Goal: Task Accomplishment & Management: Manage account settings

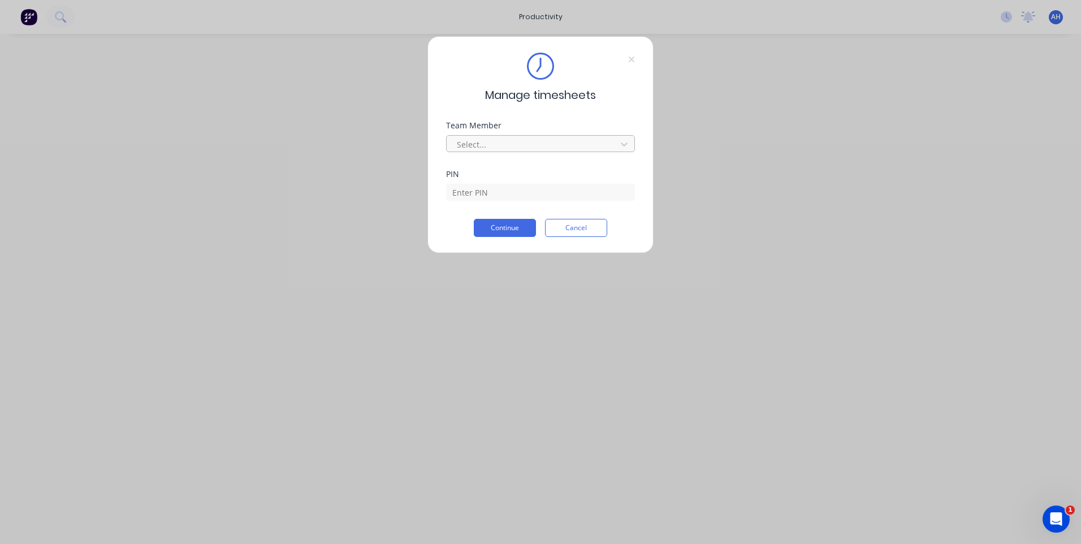
click at [493, 146] on div at bounding box center [533, 144] width 155 height 14
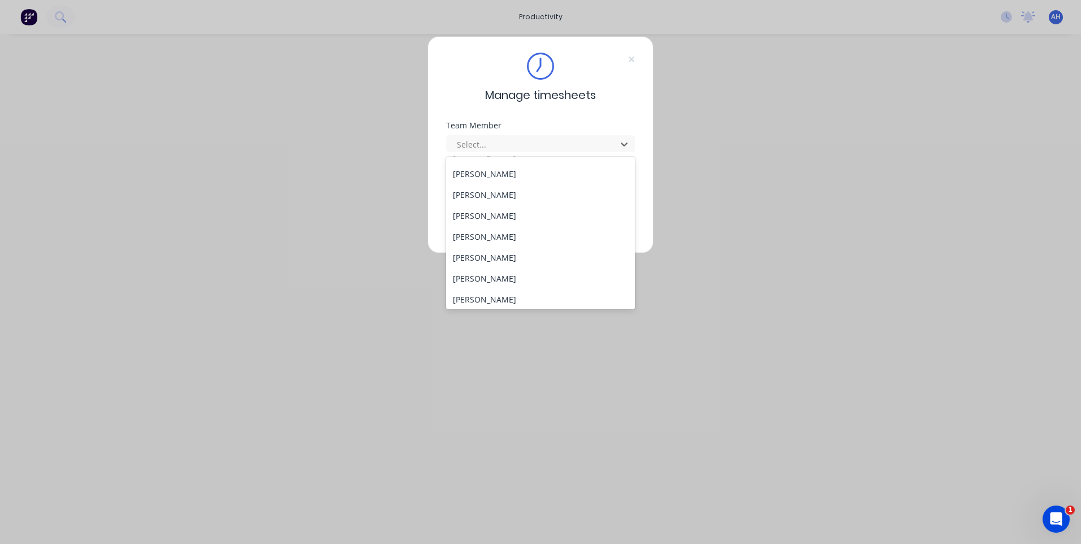
scroll to position [352, 0]
click at [496, 198] on div "Jeremy Miller" at bounding box center [540, 194] width 189 height 21
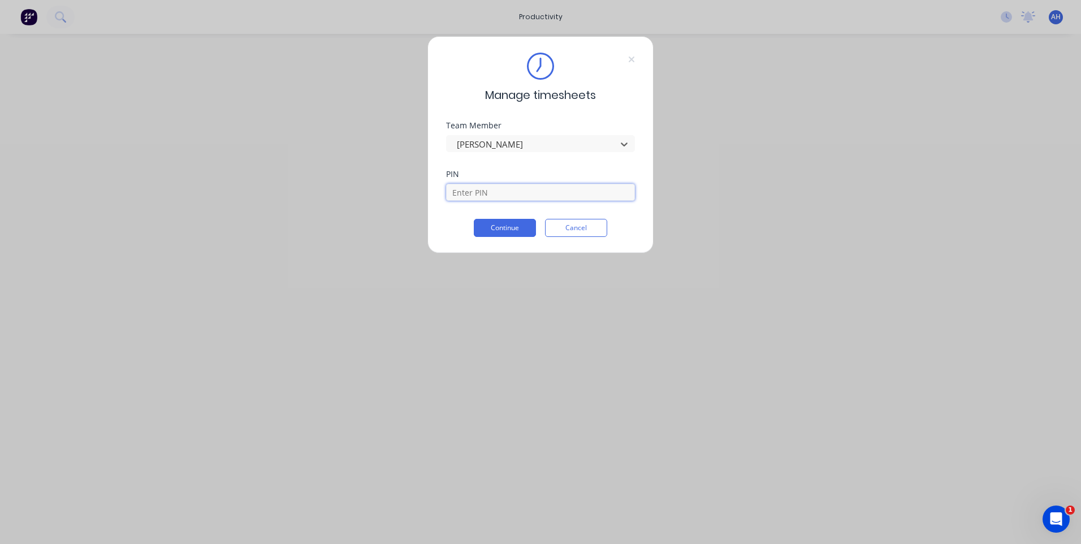
click at [490, 194] on input at bounding box center [540, 192] width 189 height 17
click at [474, 219] on button "Continue" at bounding box center [505, 228] width 62 height 18
type input "9"
click at [474, 227] on button "Continue" at bounding box center [505, 236] width 62 height 18
click at [575, 237] on div "Manage timesheets Team Member Jeremy Miller PIN 9027 Continue Cancel" at bounding box center [540, 144] width 226 height 217
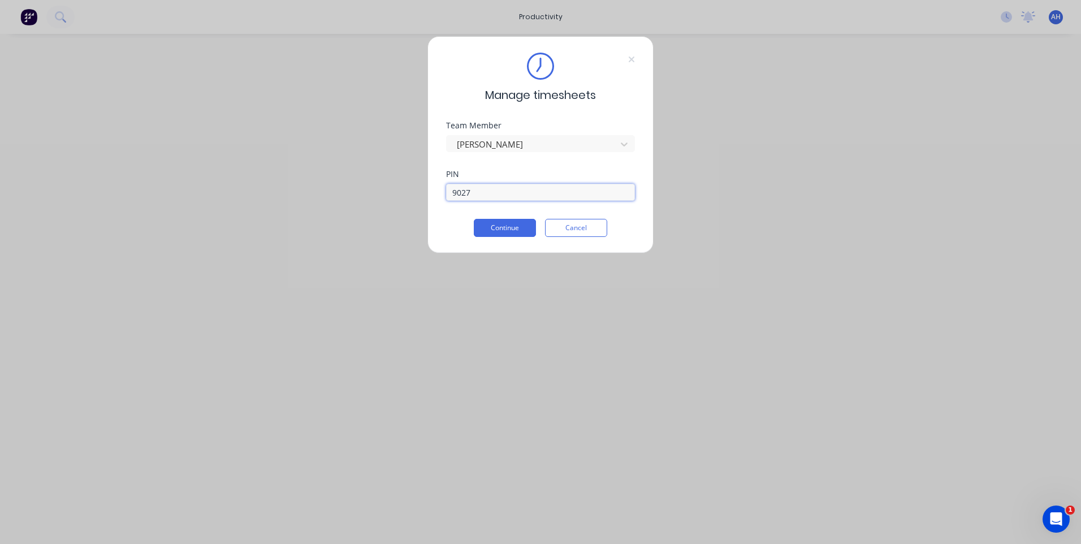
click at [477, 194] on input "9027" at bounding box center [540, 192] width 189 height 17
type input "9"
type input "9027"
click at [474, 219] on button "Continue" at bounding box center [505, 228] width 62 height 18
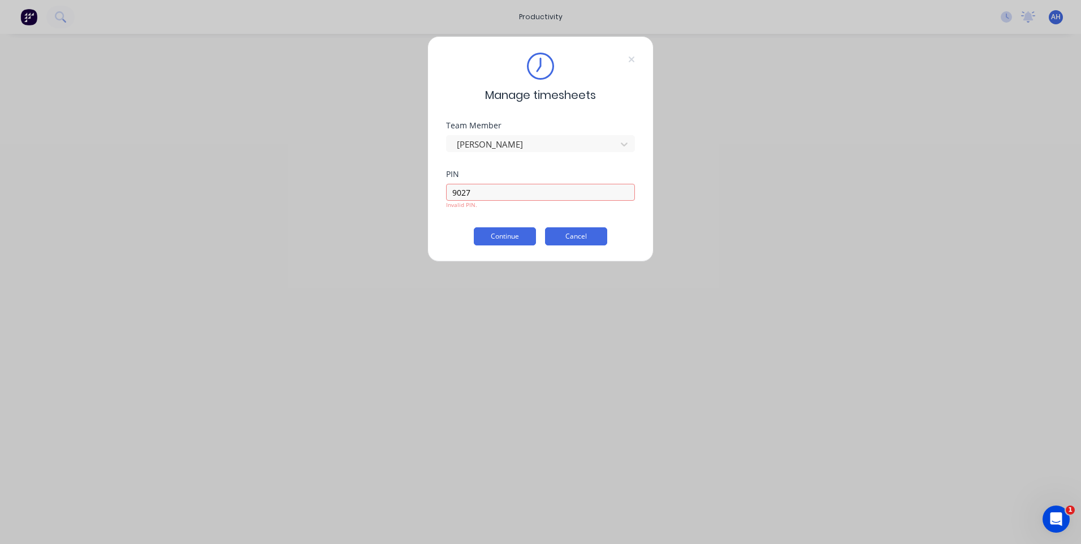
click at [590, 240] on div "Manage timesheets Team Member Jeremy Miller PIN 9027 Invalid PIN. Continue Canc…" at bounding box center [540, 149] width 226 height 226
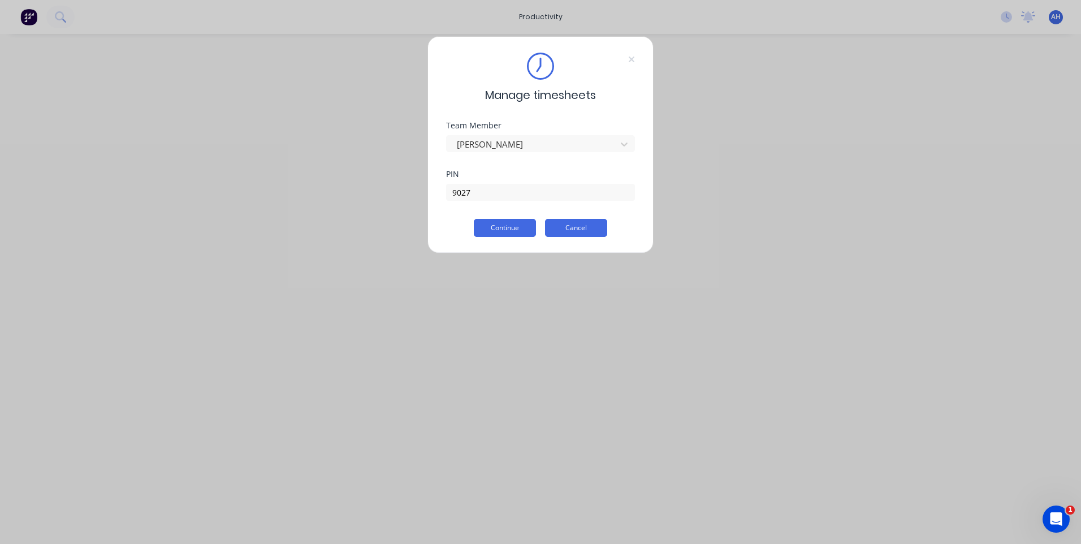
click at [577, 231] on button "Cancel" at bounding box center [576, 228] width 62 height 18
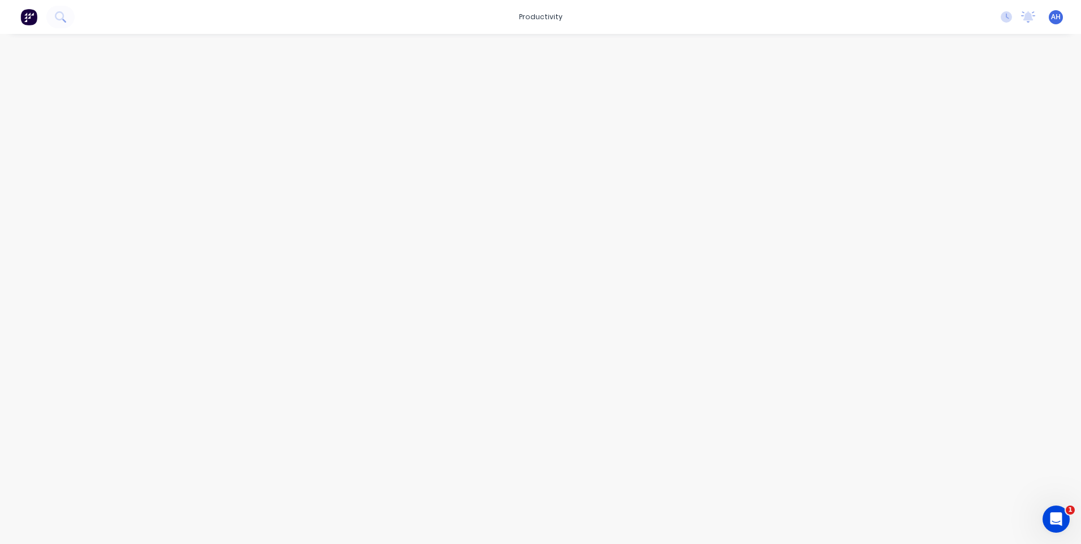
click at [364, 134] on div at bounding box center [540, 277] width 904 height 487
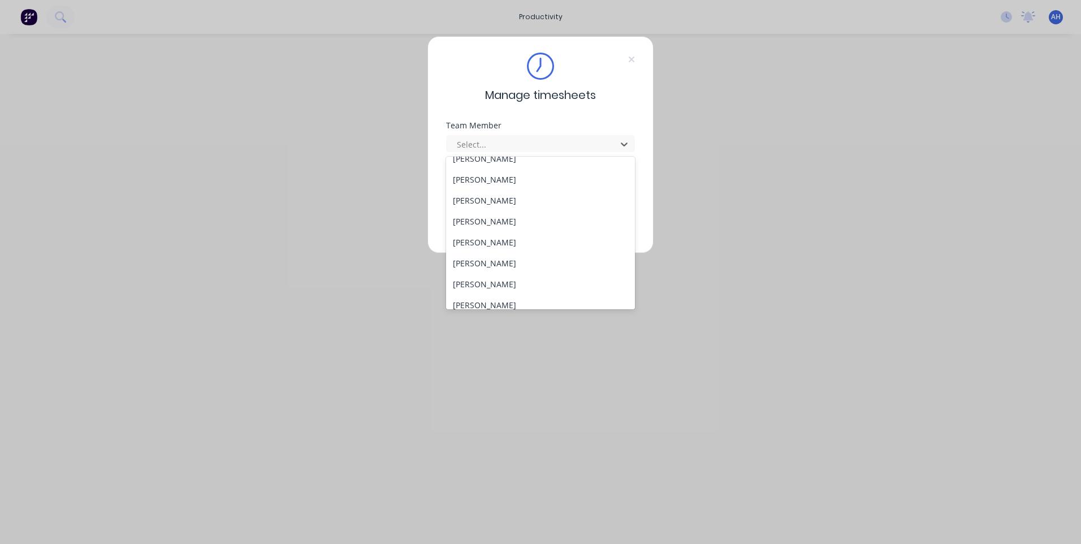
scroll to position [521, 0]
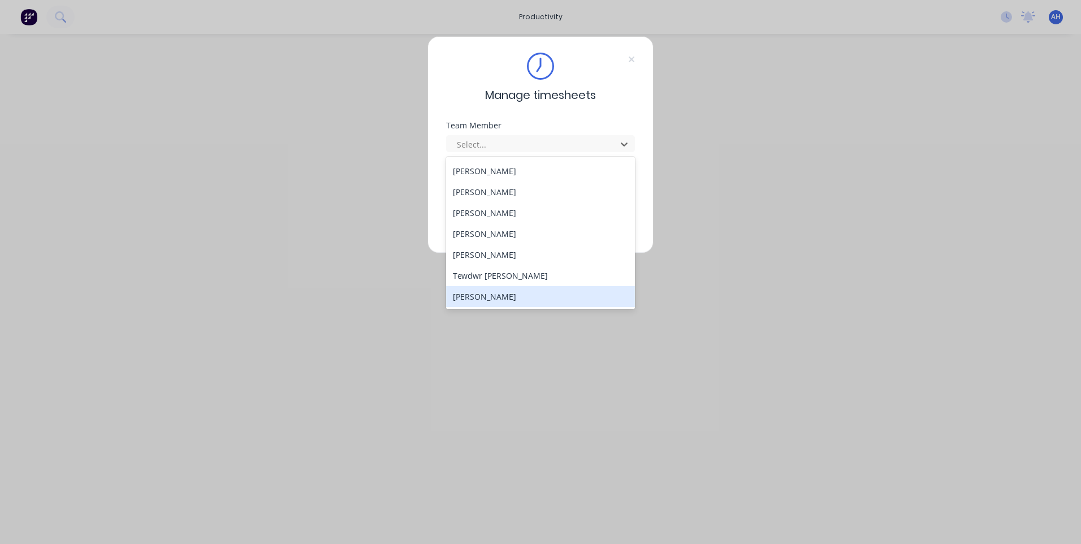
click at [500, 298] on div "Thomas Mitchell" at bounding box center [540, 296] width 189 height 21
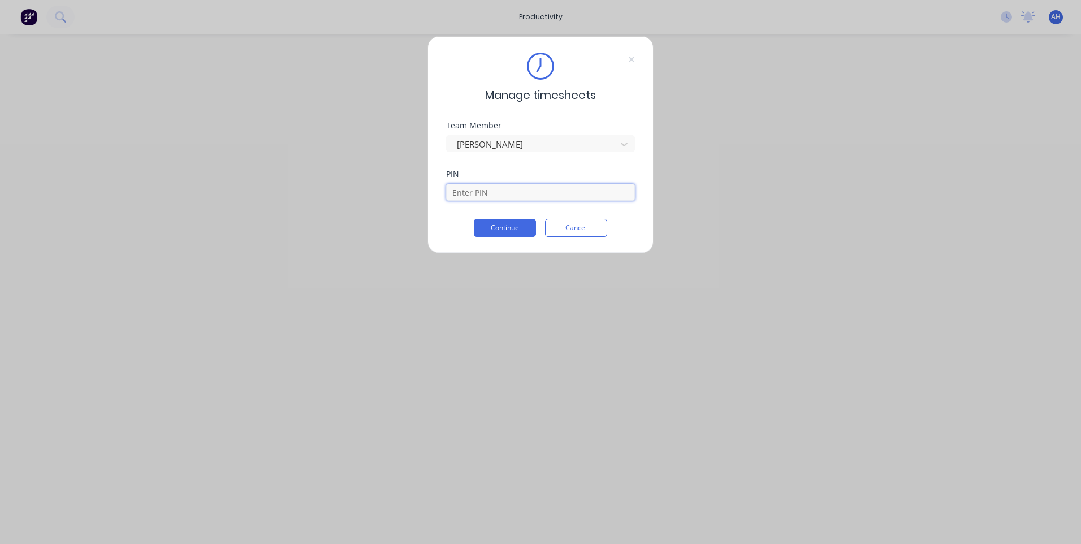
click at [519, 187] on input at bounding box center [540, 192] width 189 height 17
type input "9576"
click at [527, 231] on button "Continue" at bounding box center [505, 228] width 62 height 18
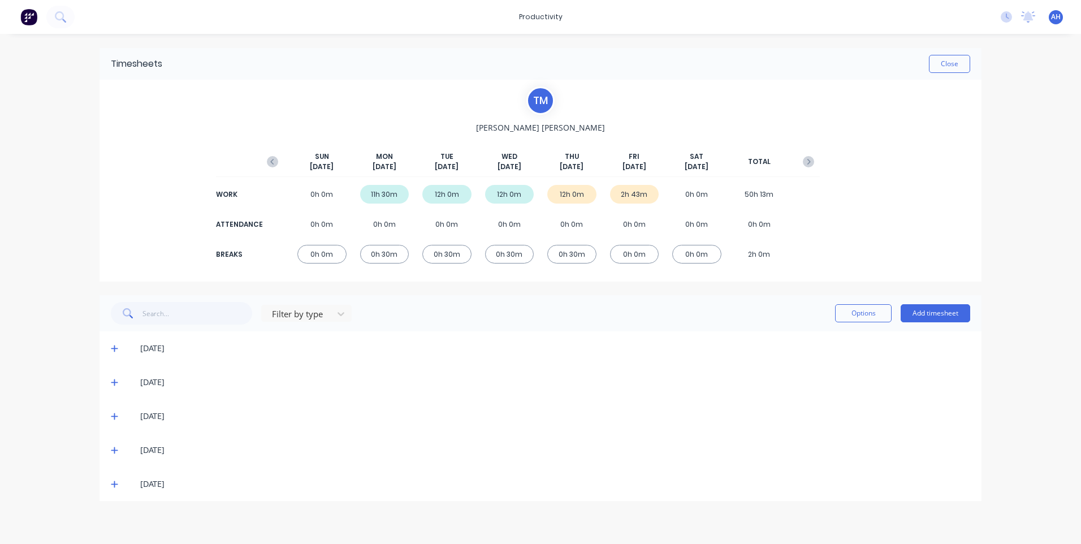
click at [117, 478] on span at bounding box center [116, 483] width 11 height 11
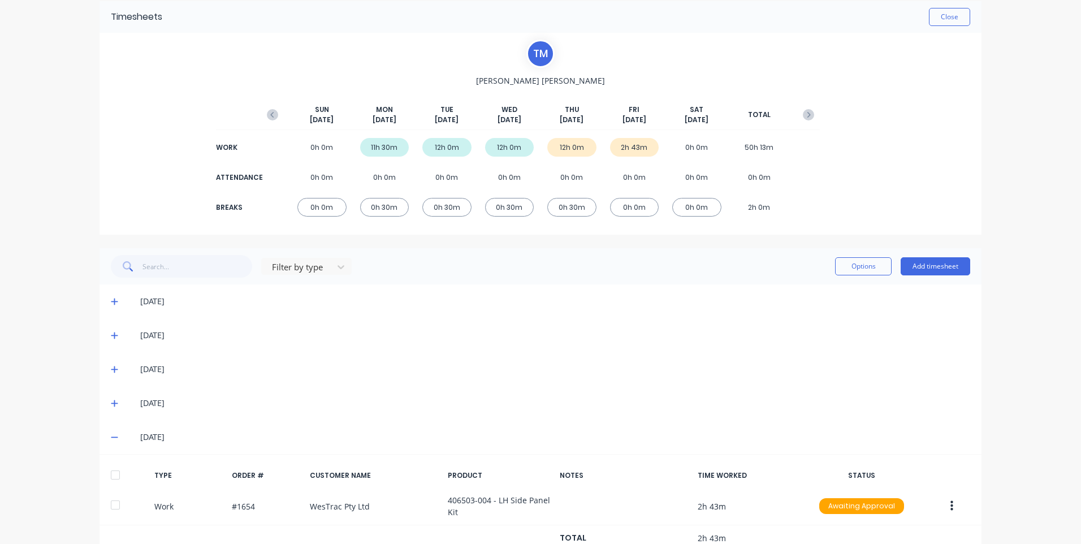
scroll to position [86, 0]
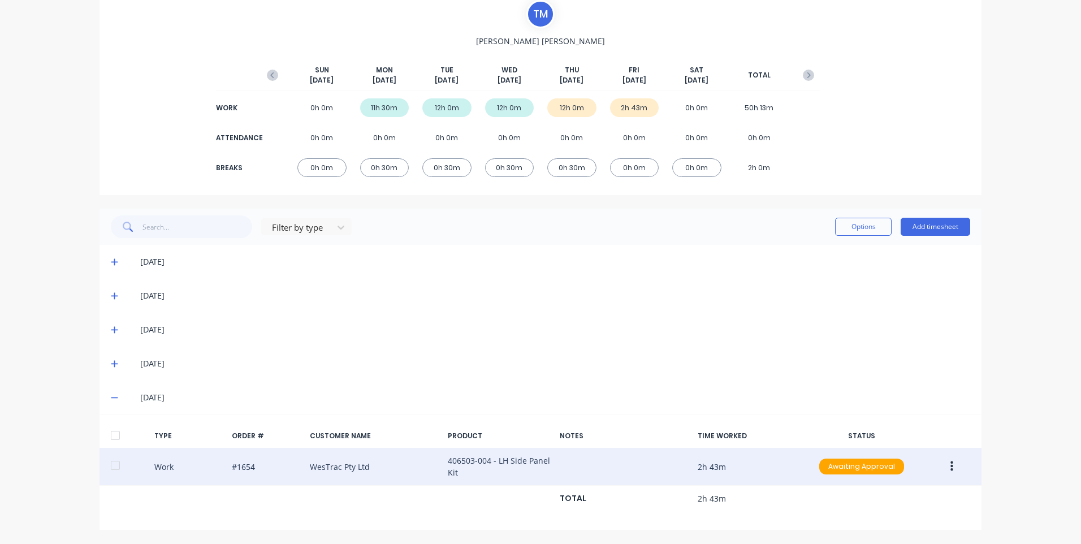
click at [950, 465] on icon "button" at bounding box center [951, 466] width 3 height 10
click at [904, 443] on div "Edit" at bounding box center [911, 447] width 87 height 16
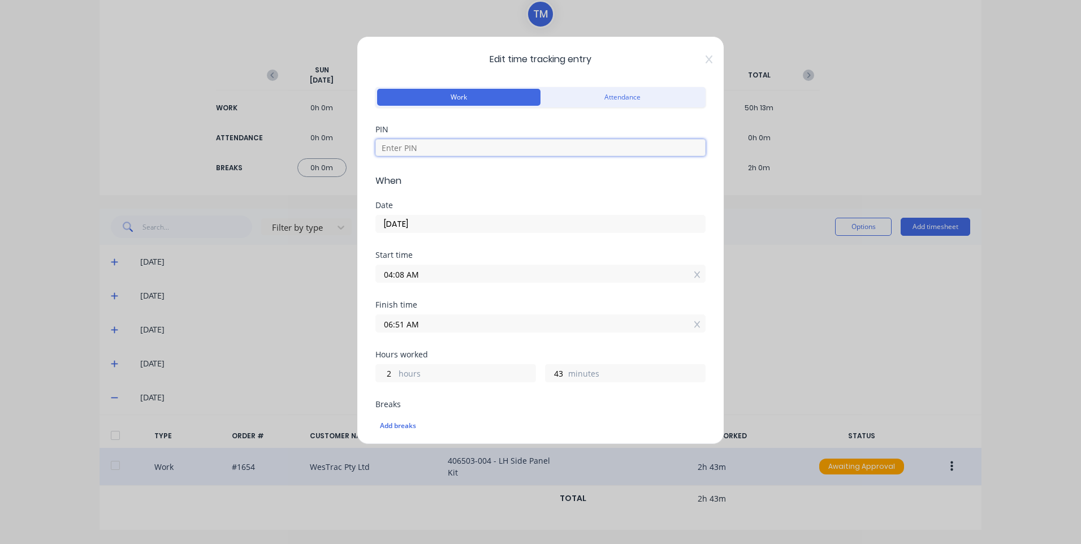
click at [445, 146] on input at bounding box center [540, 147] width 330 height 17
type input "9576"
click at [443, 278] on input "04:08 AM" at bounding box center [540, 273] width 329 height 17
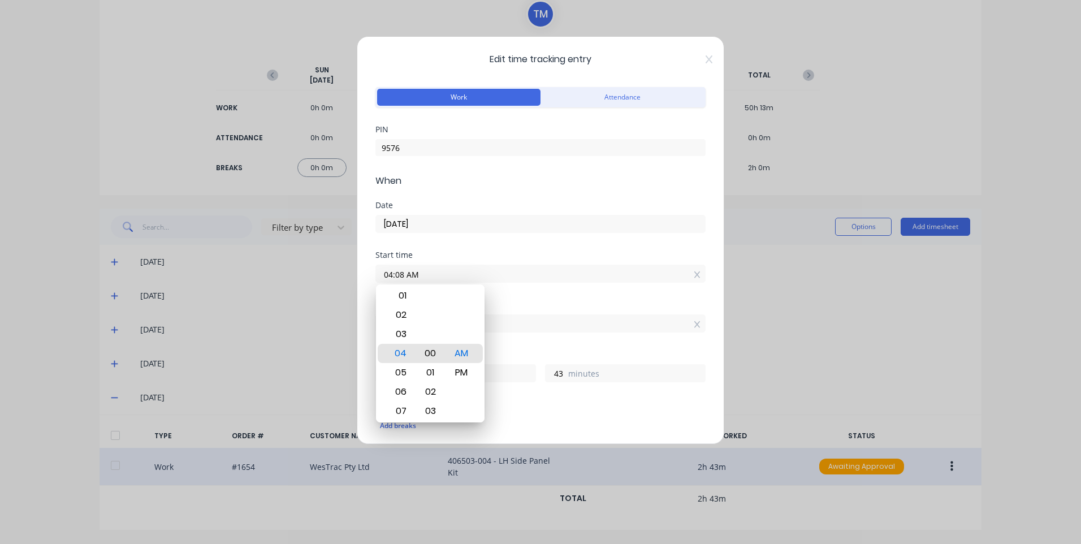
type input "04:00 AM"
type input "51"
click at [562, 310] on div "Finish time 06:51 AM" at bounding box center [540, 317] width 330 height 32
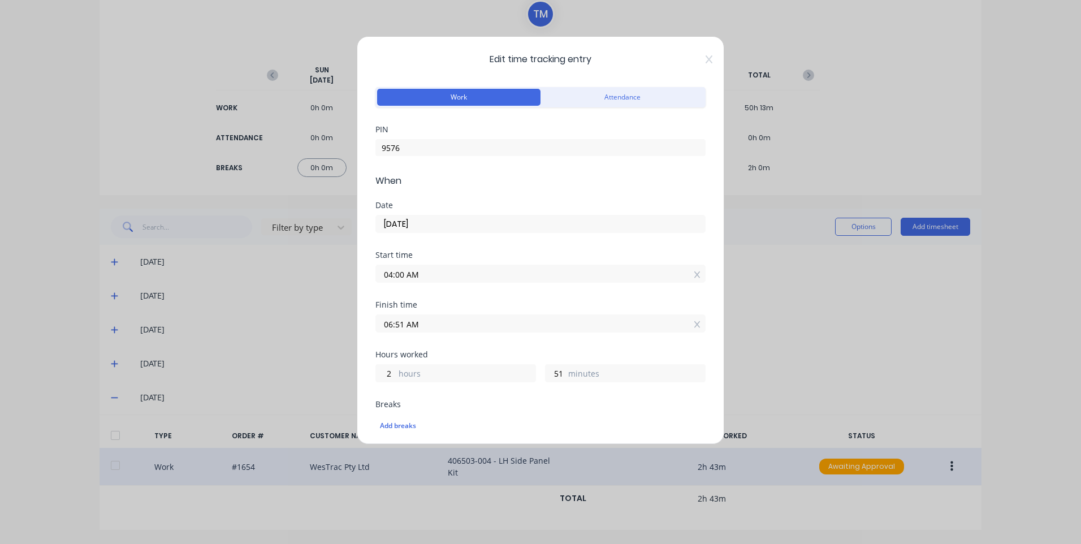
click at [505, 326] on input "06:51 AM" at bounding box center [540, 323] width 329 height 17
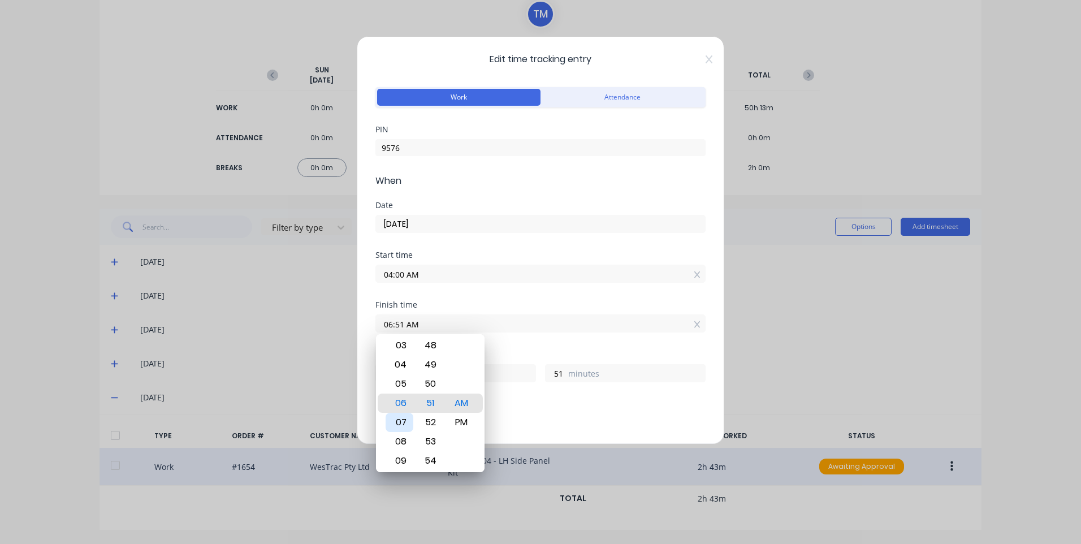
click at [400, 418] on div "07" at bounding box center [400, 422] width 28 height 19
type input "07:51 AM"
type input "3"
type input "07:48 AM"
type input "48"
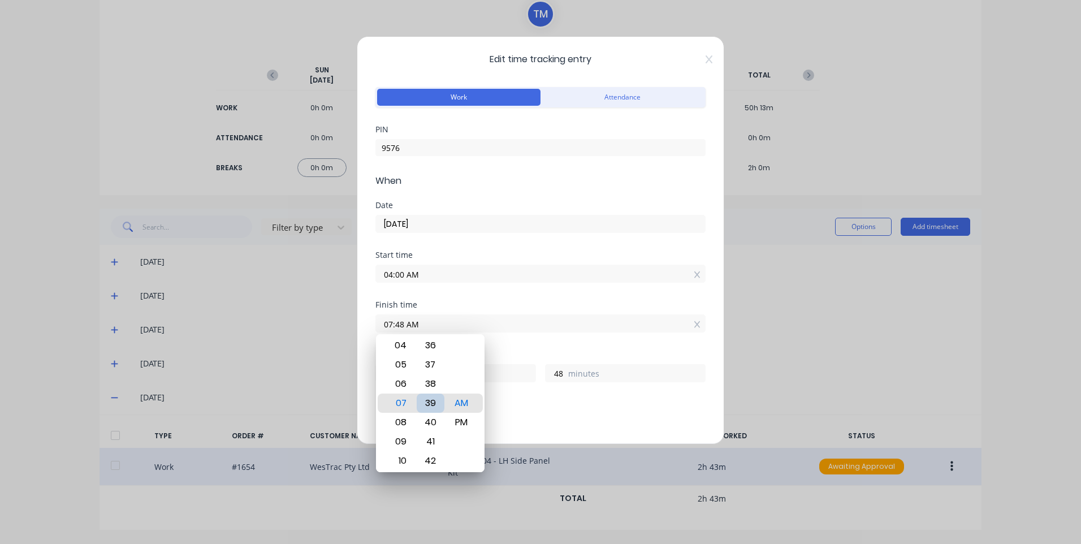
type input "07:39 AM"
type input "39"
type input "07:35 AM"
type input "35"
type input "07:32 AM"
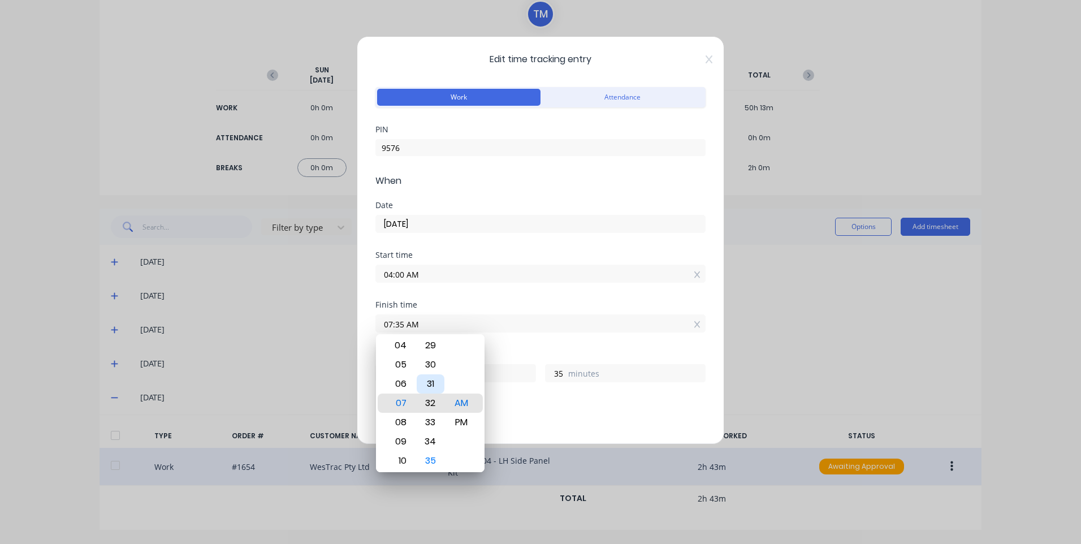
type input "32"
type input "07:26 AM"
type input "26"
type input "07:21 AM"
type input "21"
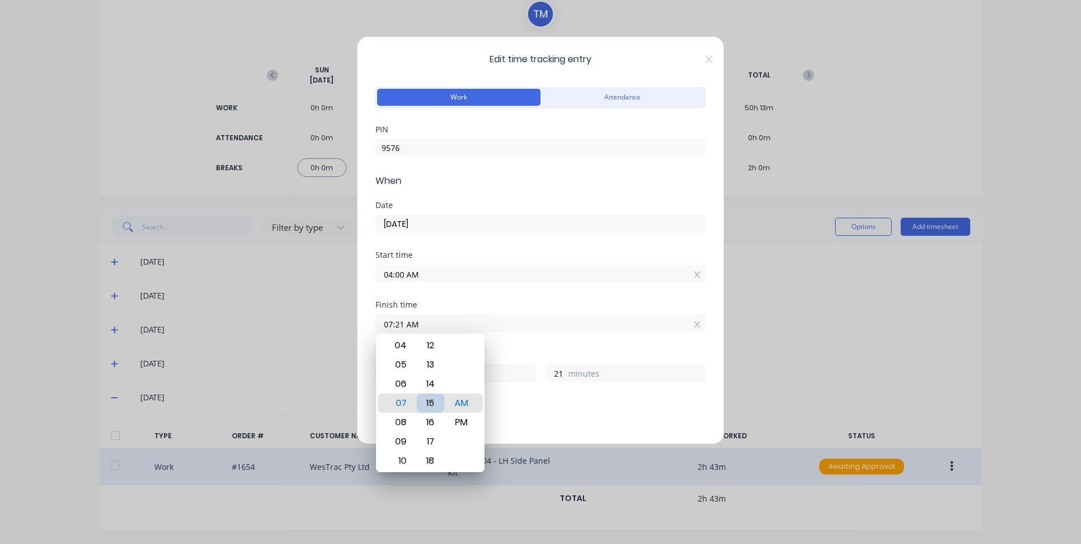
type input "07:15 AM"
type input "15"
type input "07:10 AM"
type input "10"
type input "07:05 AM"
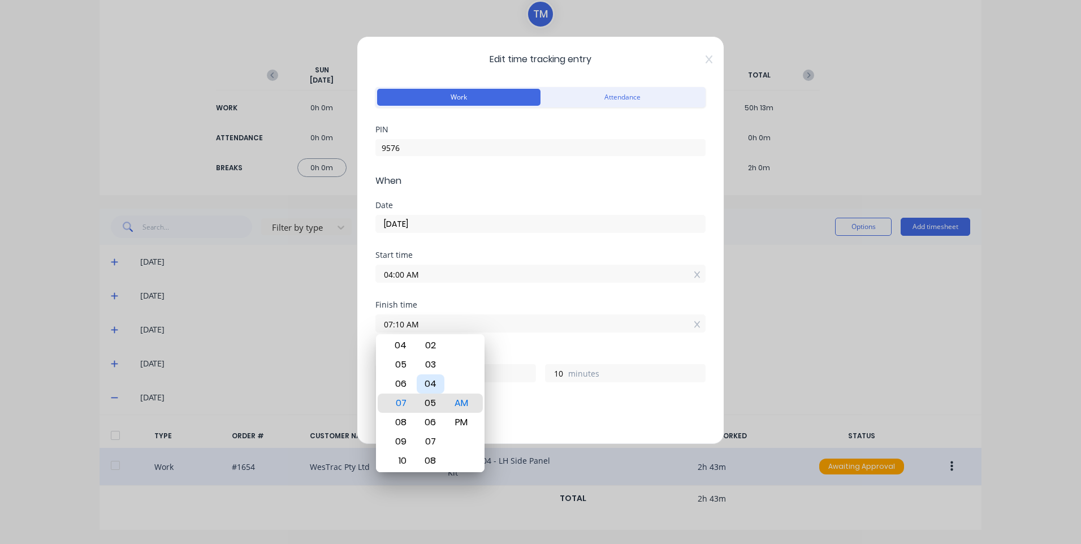
type input "5"
type input "07:00 AM"
type input "0"
click at [509, 340] on div "Finish time 07:00 AM" at bounding box center [540, 326] width 330 height 50
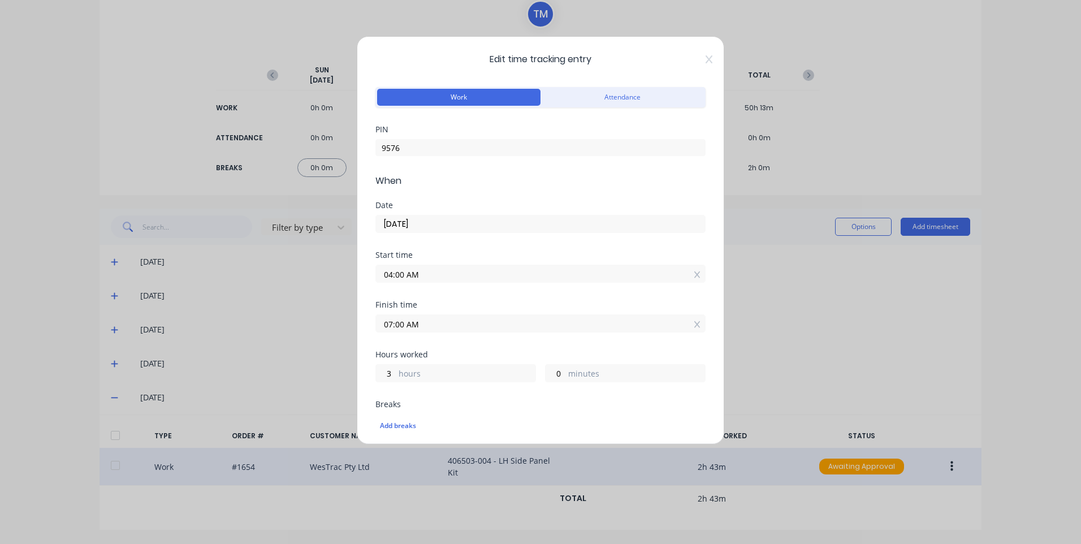
scroll to position [170, 0]
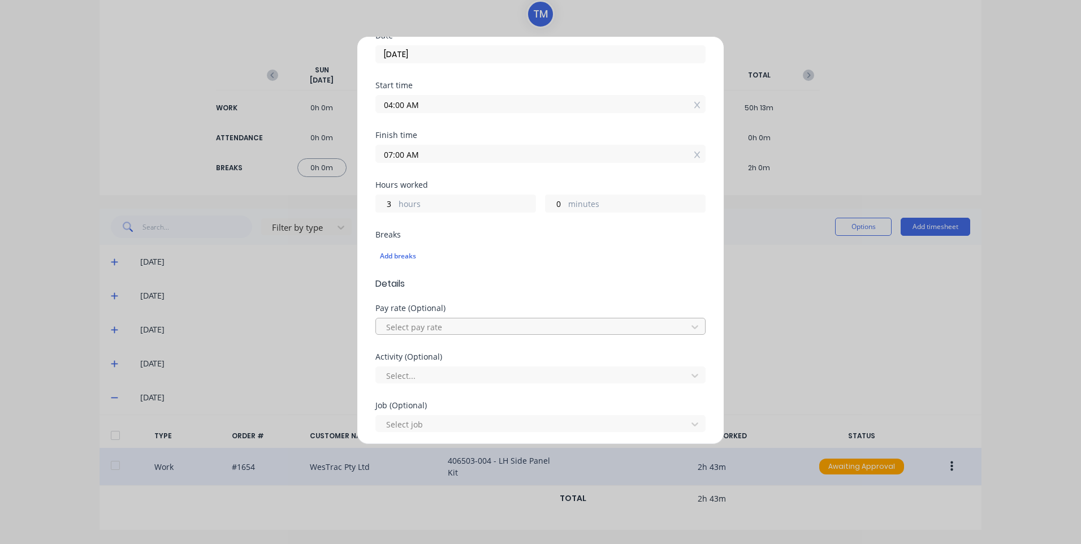
click at [464, 325] on div at bounding box center [533, 327] width 296 height 14
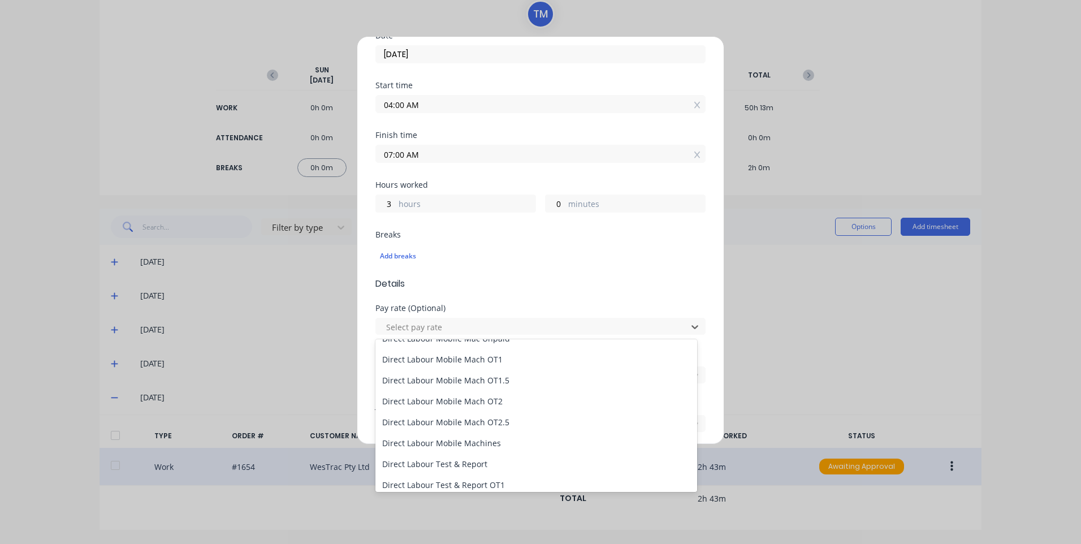
scroll to position [791, 0]
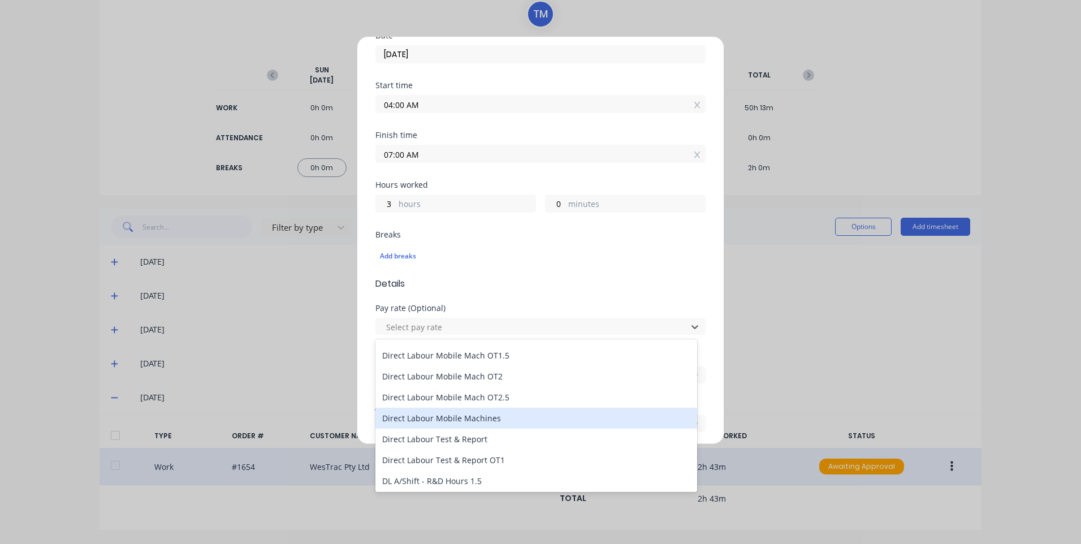
click at [504, 415] on div "Direct Labour Mobile Machines" at bounding box center [536, 418] width 322 height 21
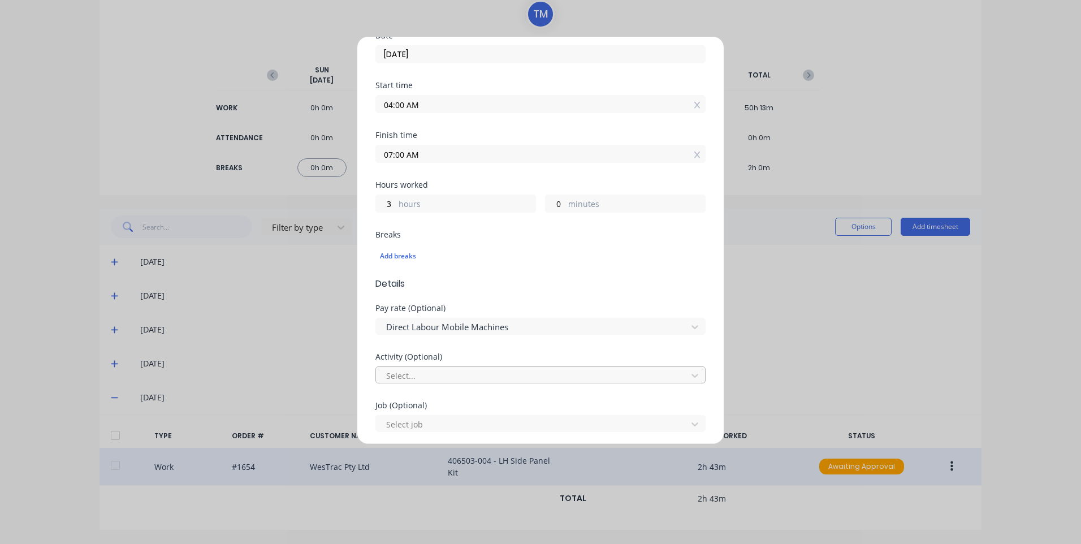
click at [470, 376] on div at bounding box center [533, 376] width 296 height 14
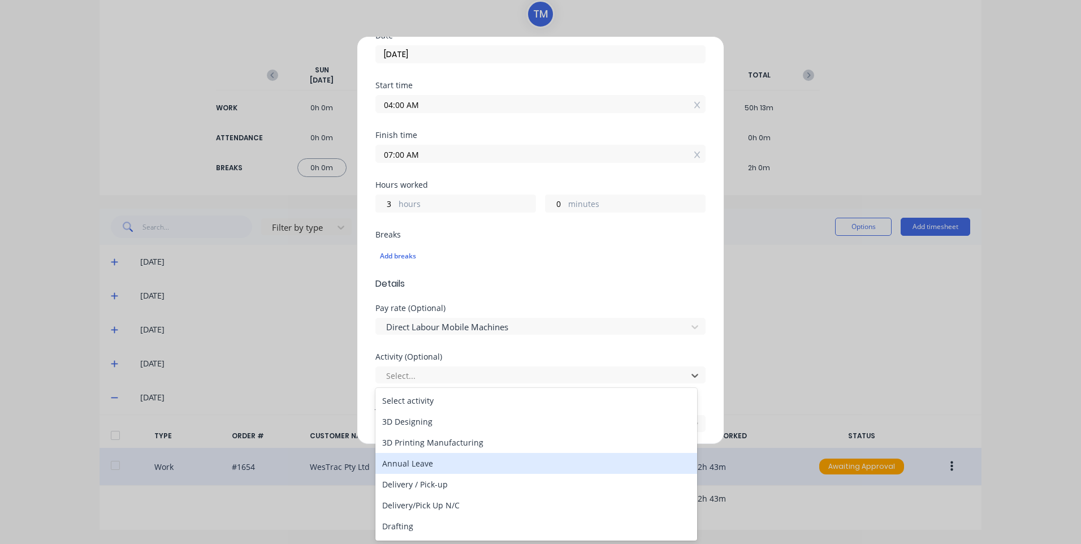
scroll to position [113, 0]
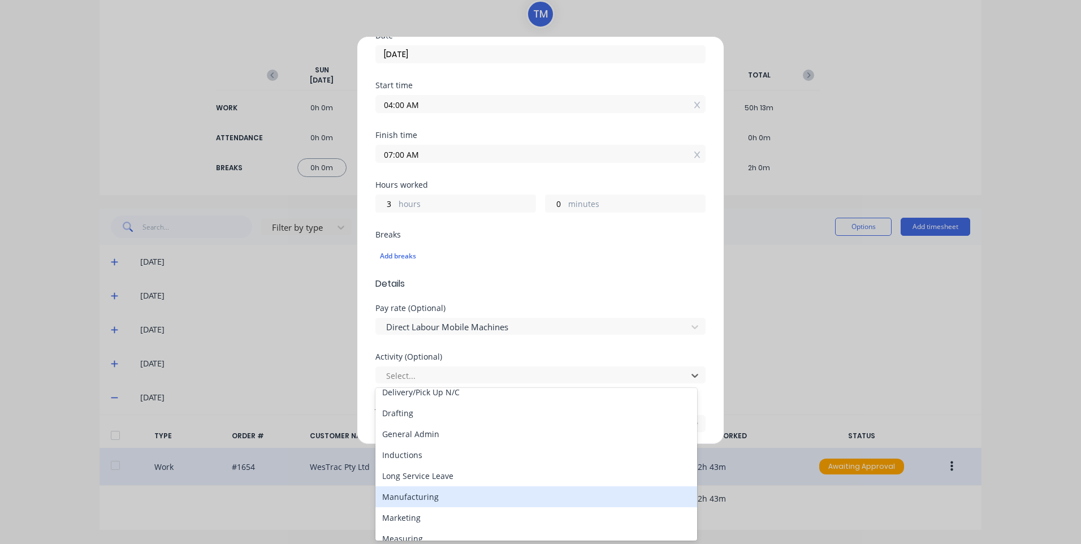
click at [438, 493] on div "Manufacturing" at bounding box center [536, 496] width 322 height 21
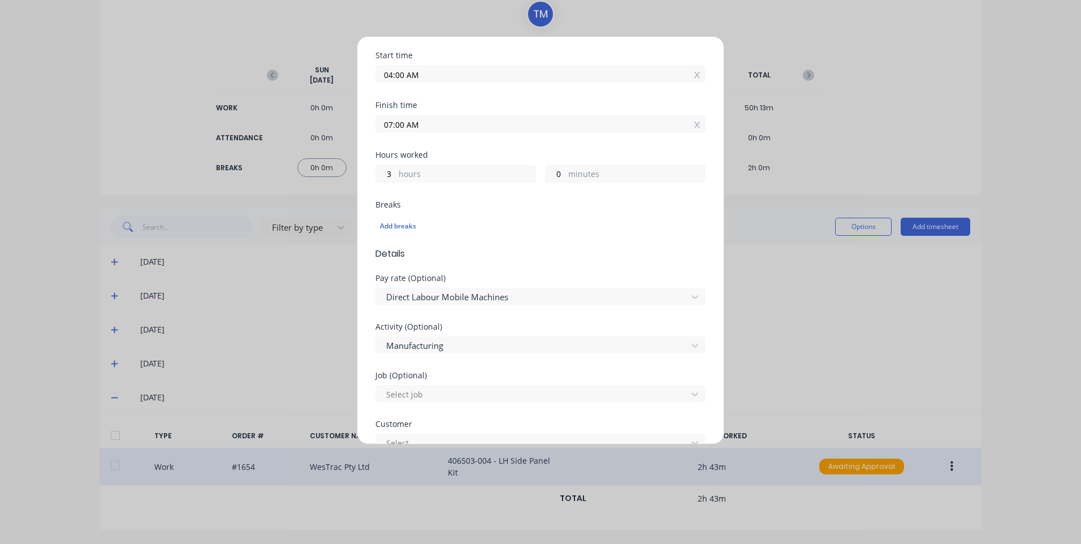
scroll to position [226, 0]
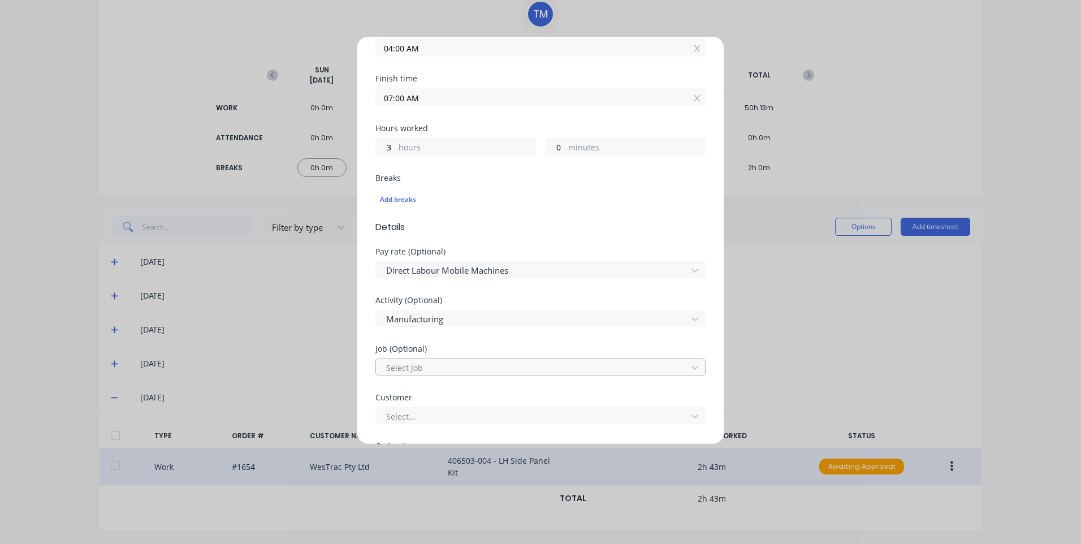
click at [444, 365] on div at bounding box center [533, 368] width 296 height 14
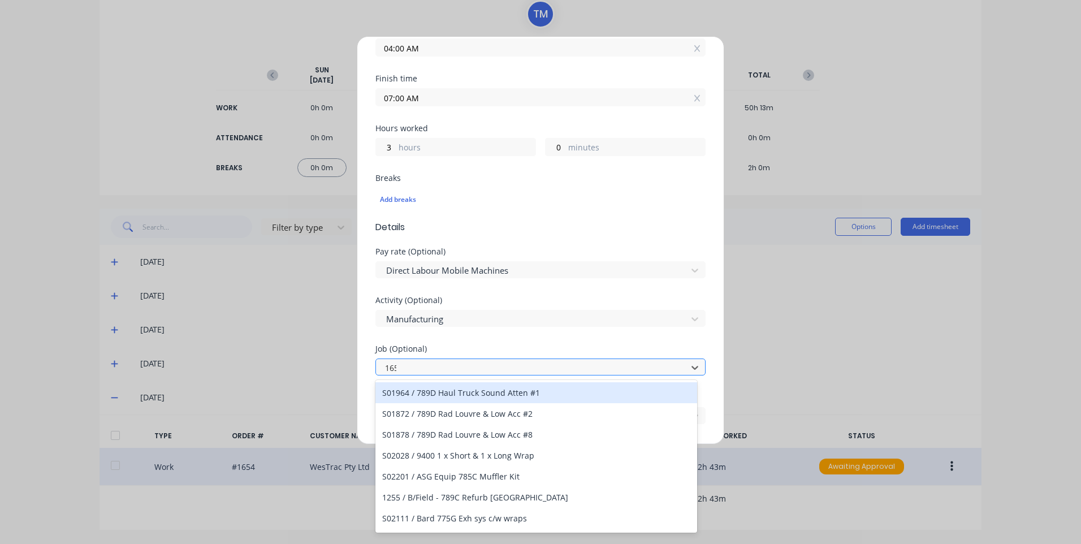
type input "1654"
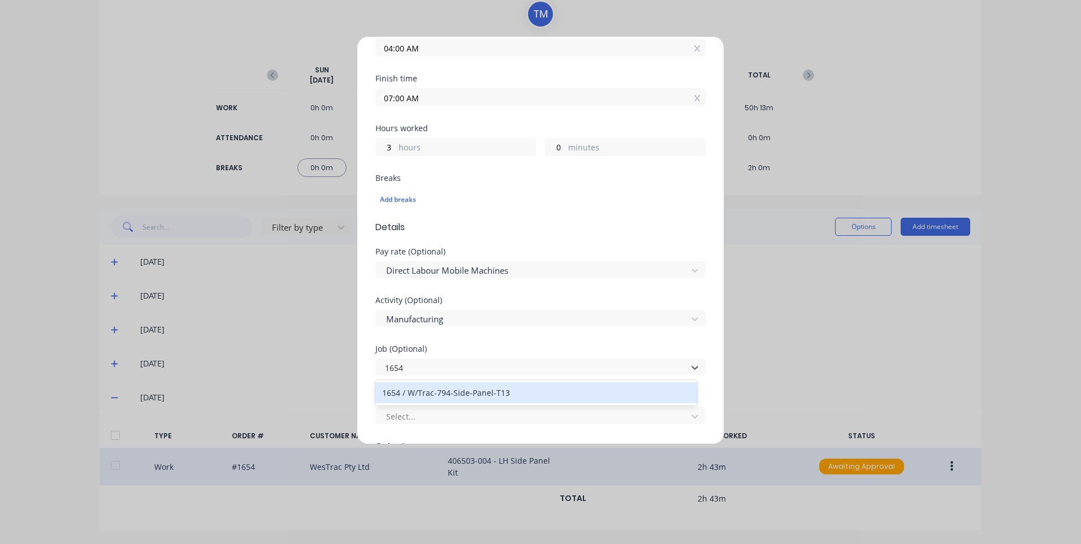
click at [503, 393] on div "1654 / W/Trac-794-Side-Panel-T13" at bounding box center [536, 392] width 322 height 21
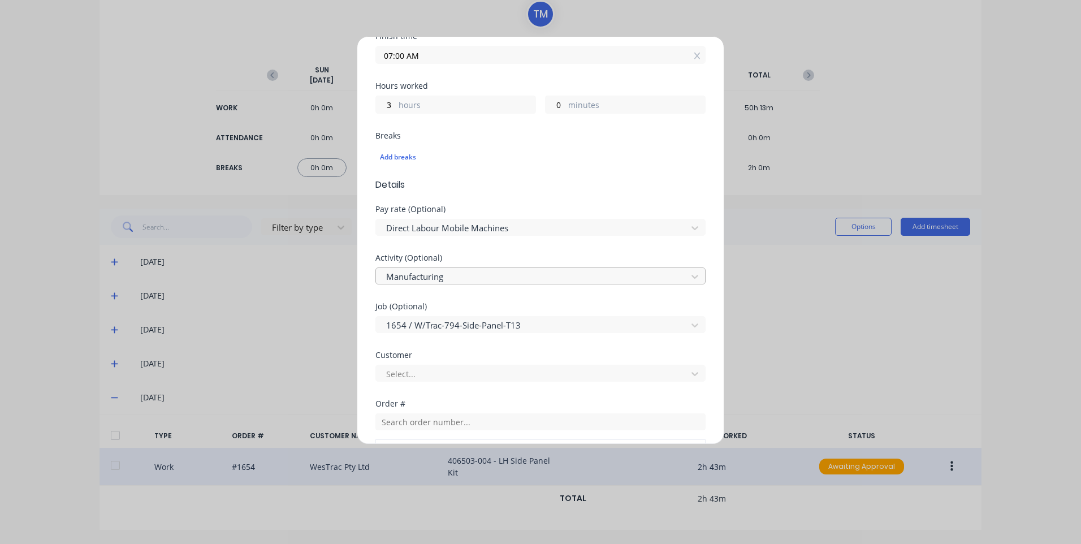
scroll to position [339, 0]
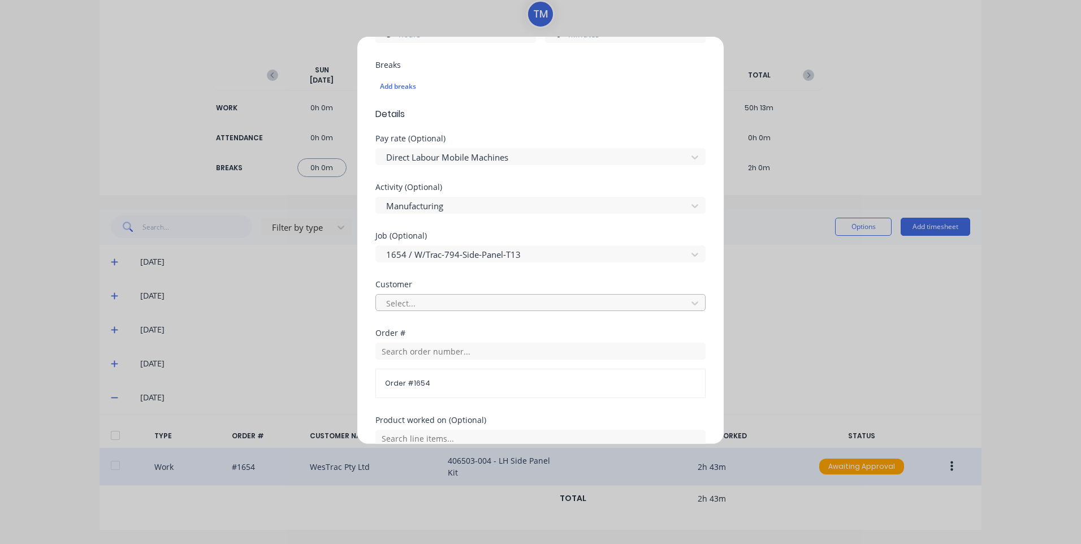
click at [484, 301] on div at bounding box center [533, 303] width 296 height 14
click at [476, 326] on div "Select customer" at bounding box center [536, 328] width 322 height 21
click at [462, 358] on input "text" at bounding box center [540, 351] width 330 height 17
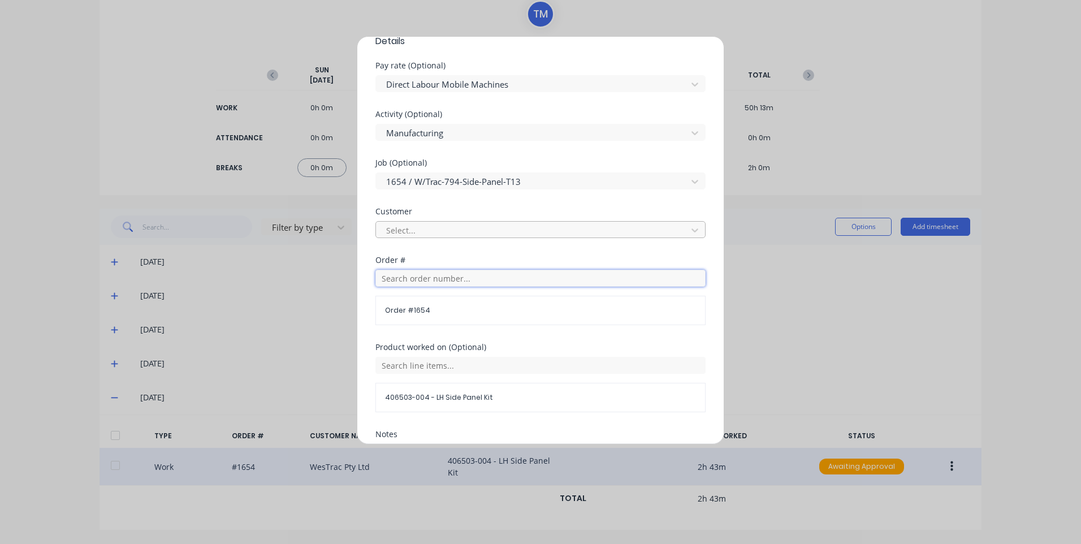
scroll to position [509, 0]
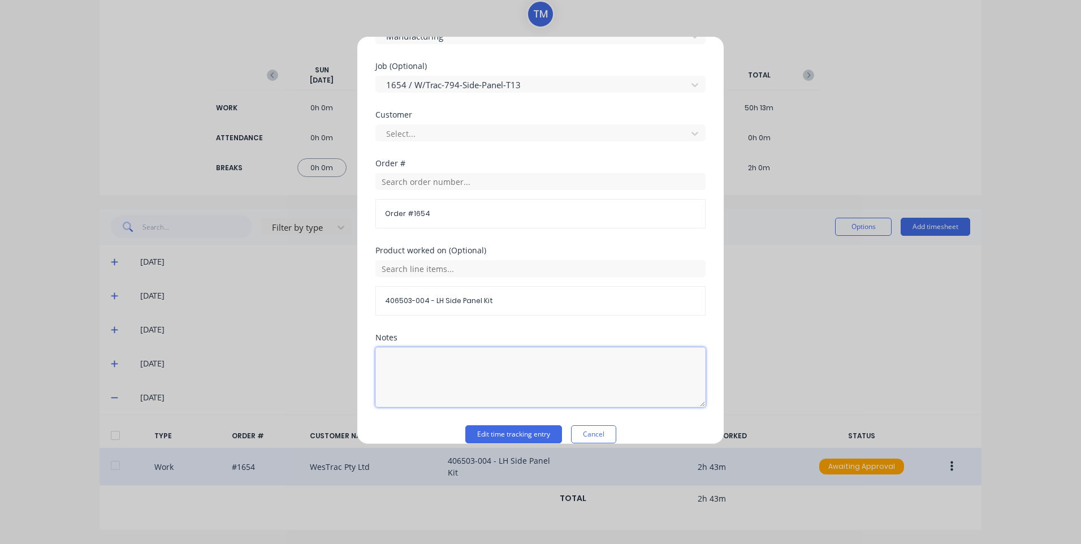
click at [460, 361] on textarea at bounding box center [540, 377] width 330 height 60
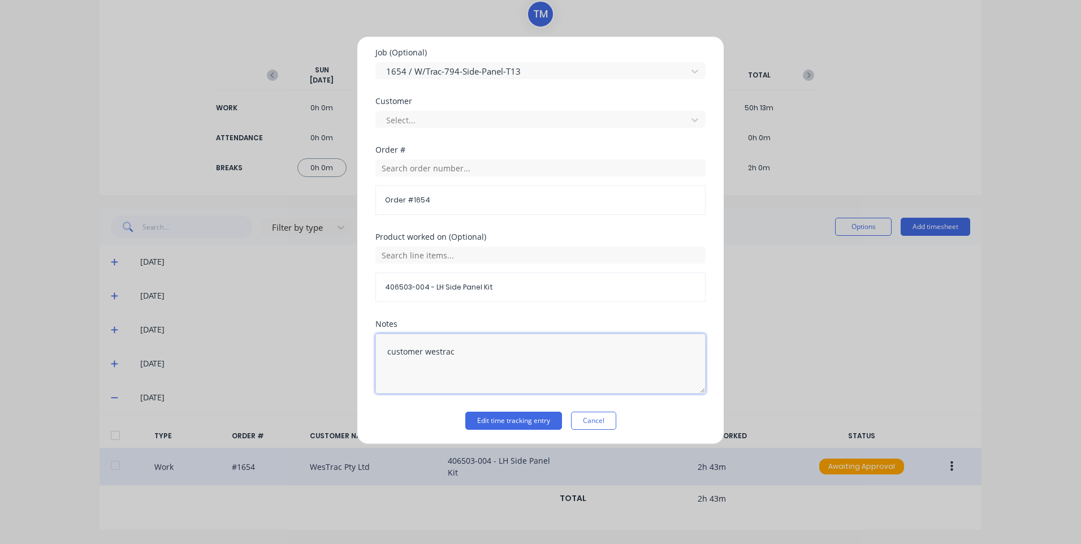
scroll to position [524, 0]
type textarea "customer westrac"
click at [503, 409] on div "Notes customer westrac" at bounding box center [540, 364] width 330 height 92
click at [503, 410] on button "Edit time tracking entry" at bounding box center [513, 419] width 97 height 18
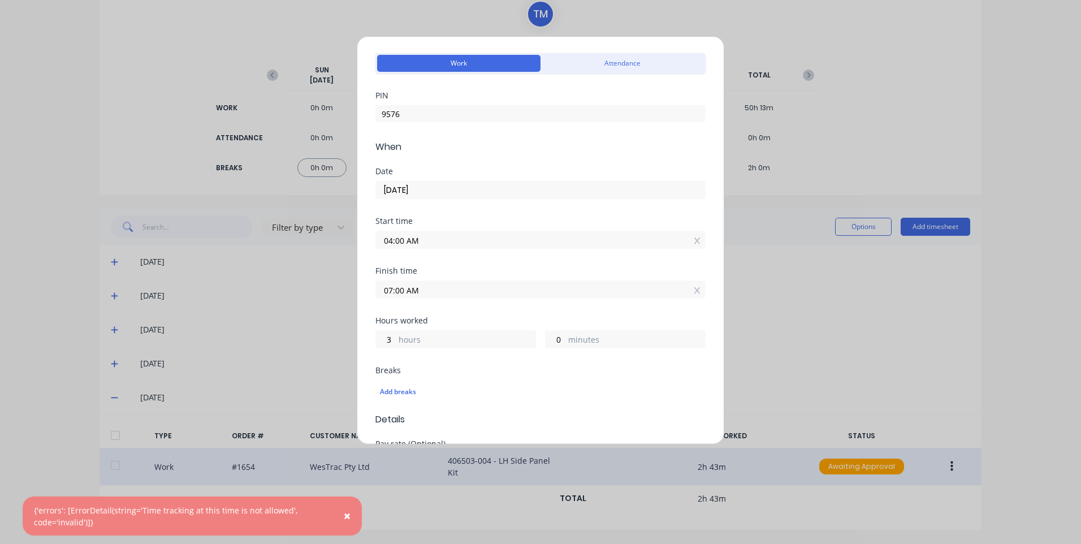
scroll to position [0, 0]
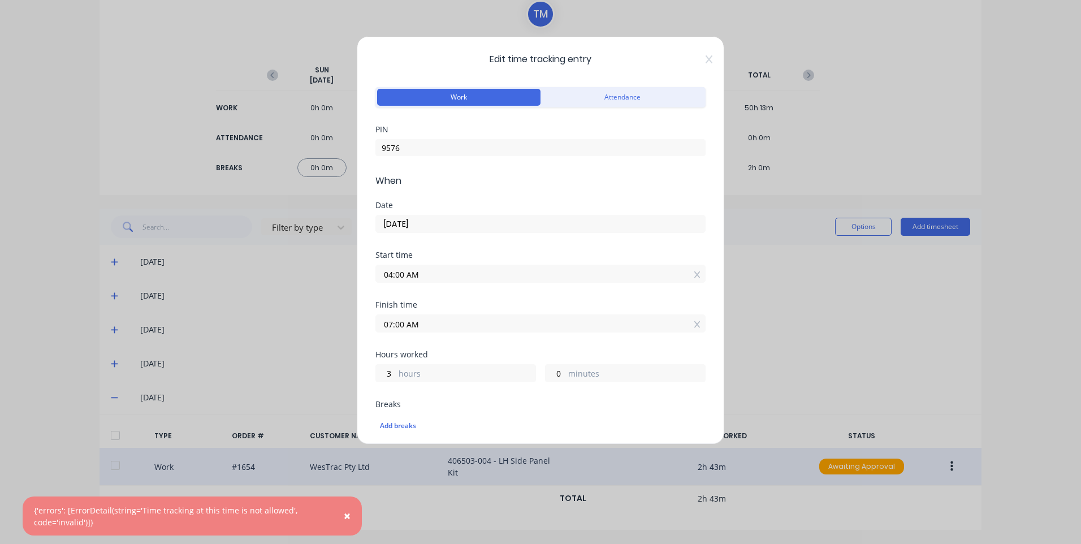
click at [696, 55] on span "Edit time tracking entry" at bounding box center [540, 60] width 330 height 14
click at [705, 55] on icon at bounding box center [708, 59] width 7 height 9
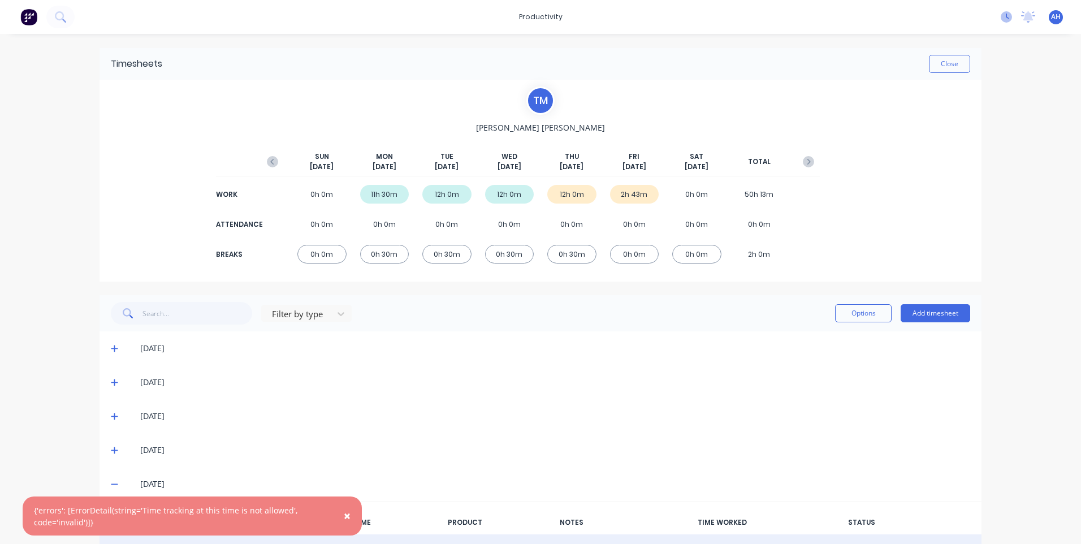
click at [1001, 19] on icon at bounding box center [1006, 16] width 11 height 11
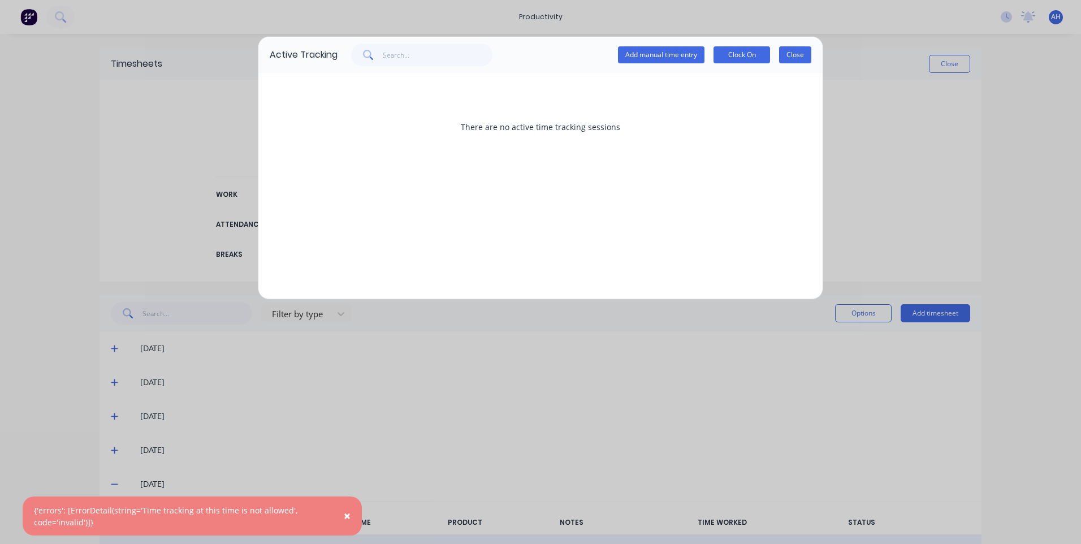
click at [793, 59] on button "Close" at bounding box center [795, 54] width 32 height 17
